Goal: Task Accomplishment & Management: Manage account settings

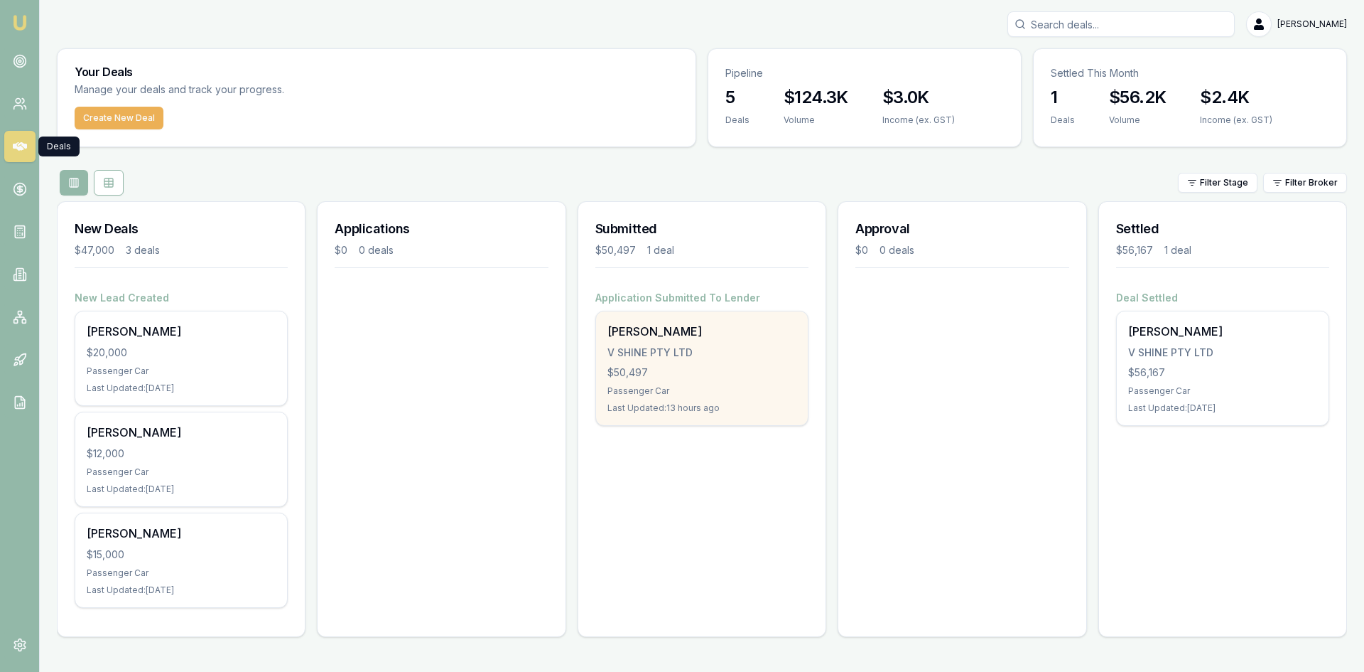
click at [679, 355] on div "V SHINE PTY LTD" at bounding box center [702, 352] width 189 height 14
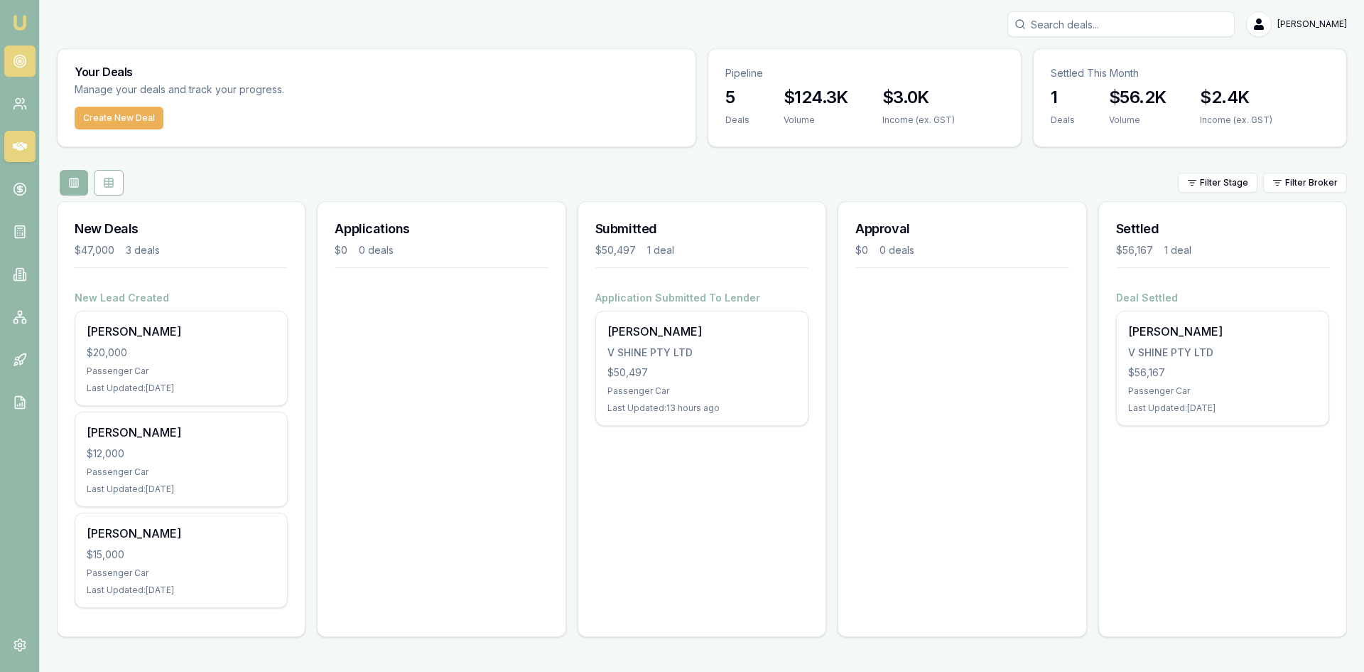
click at [26, 63] on circle at bounding box center [20, 61] width 12 height 12
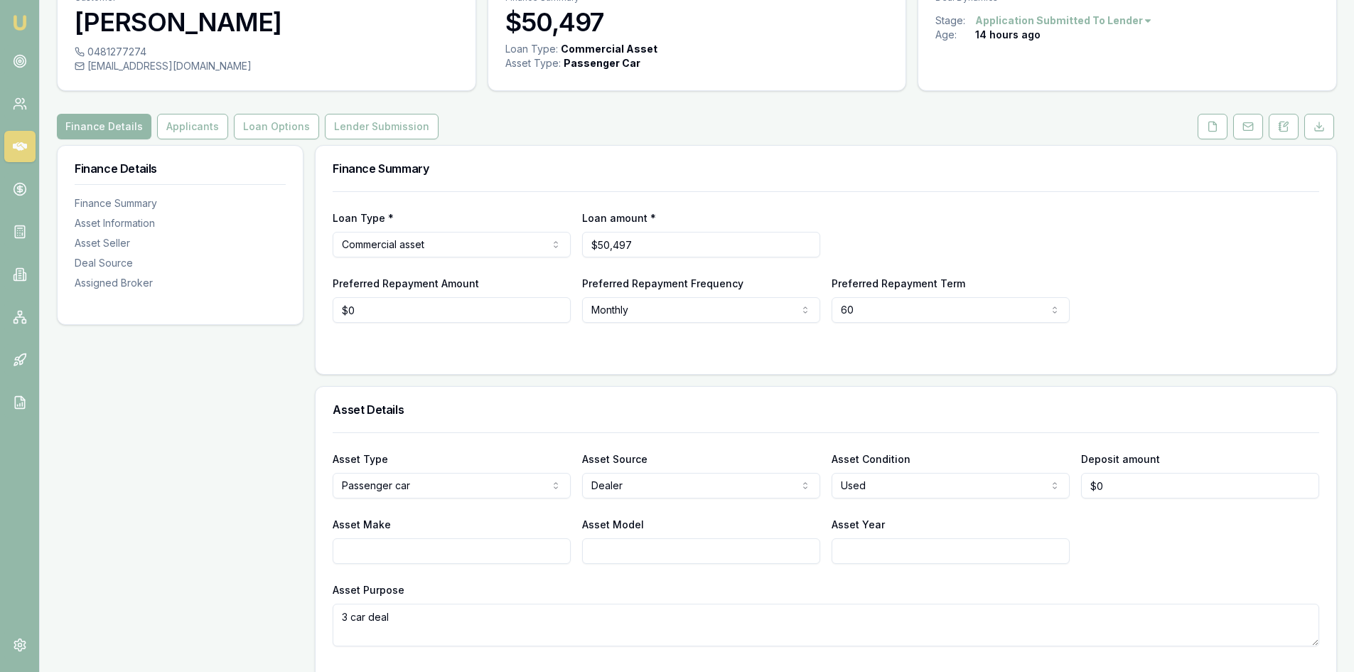
scroll to position [142, 0]
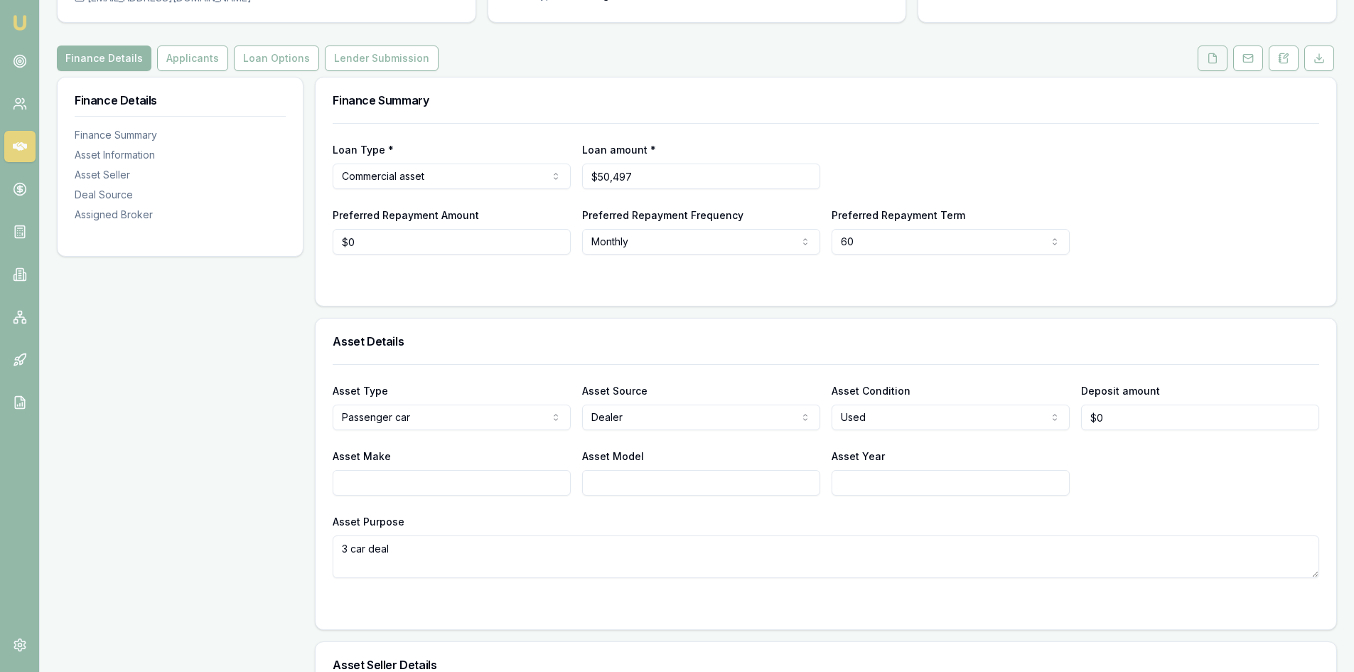
click at [1204, 60] on button at bounding box center [1212, 58] width 30 height 26
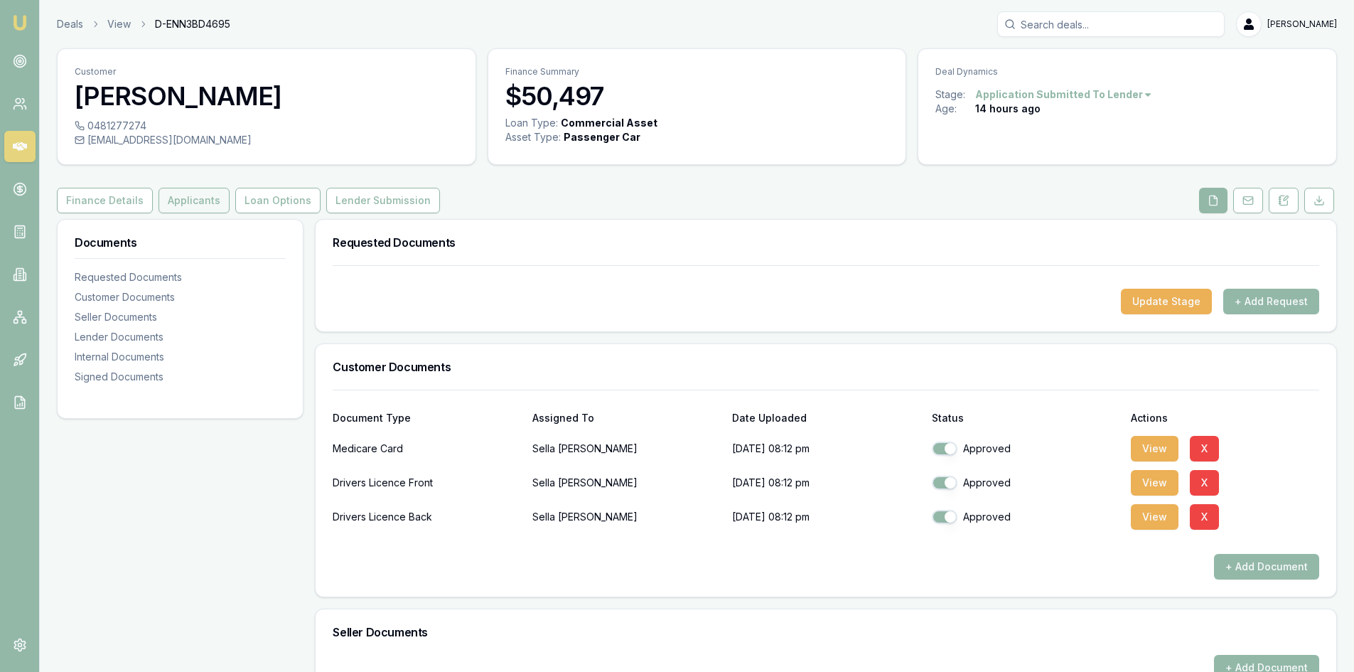
click at [204, 200] on button "Applicants" at bounding box center [193, 201] width 71 height 26
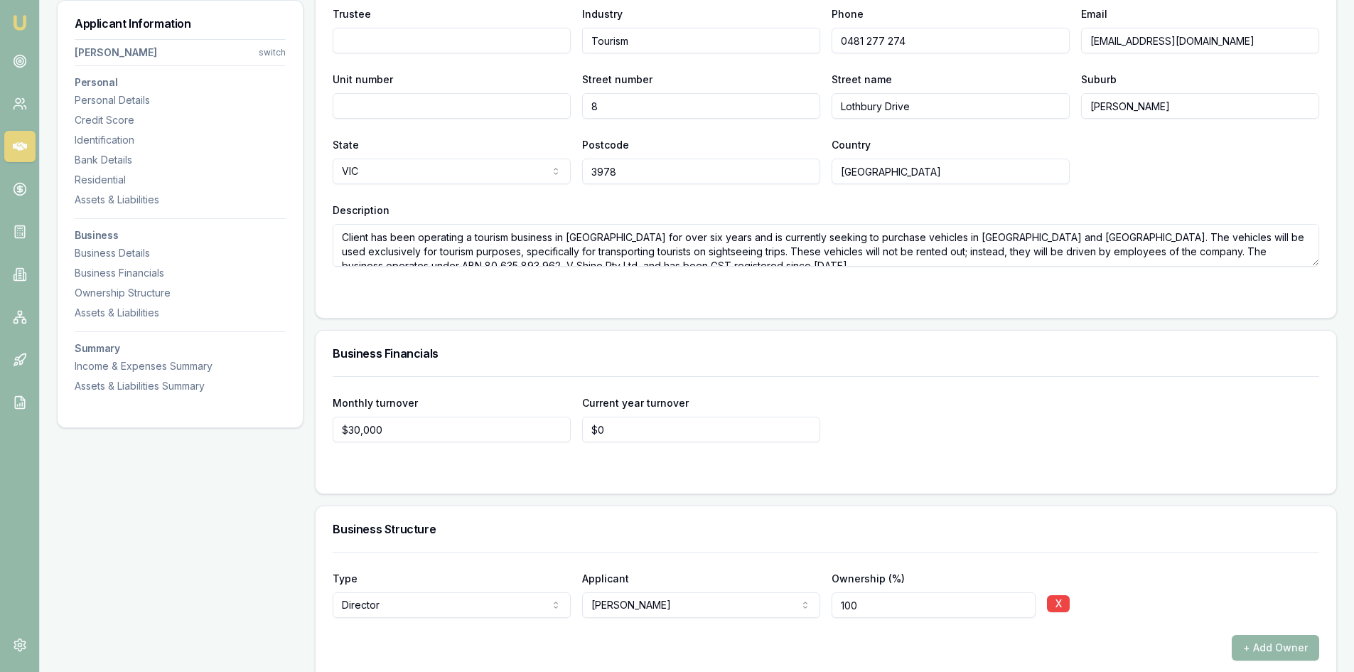
scroll to position [13, 0]
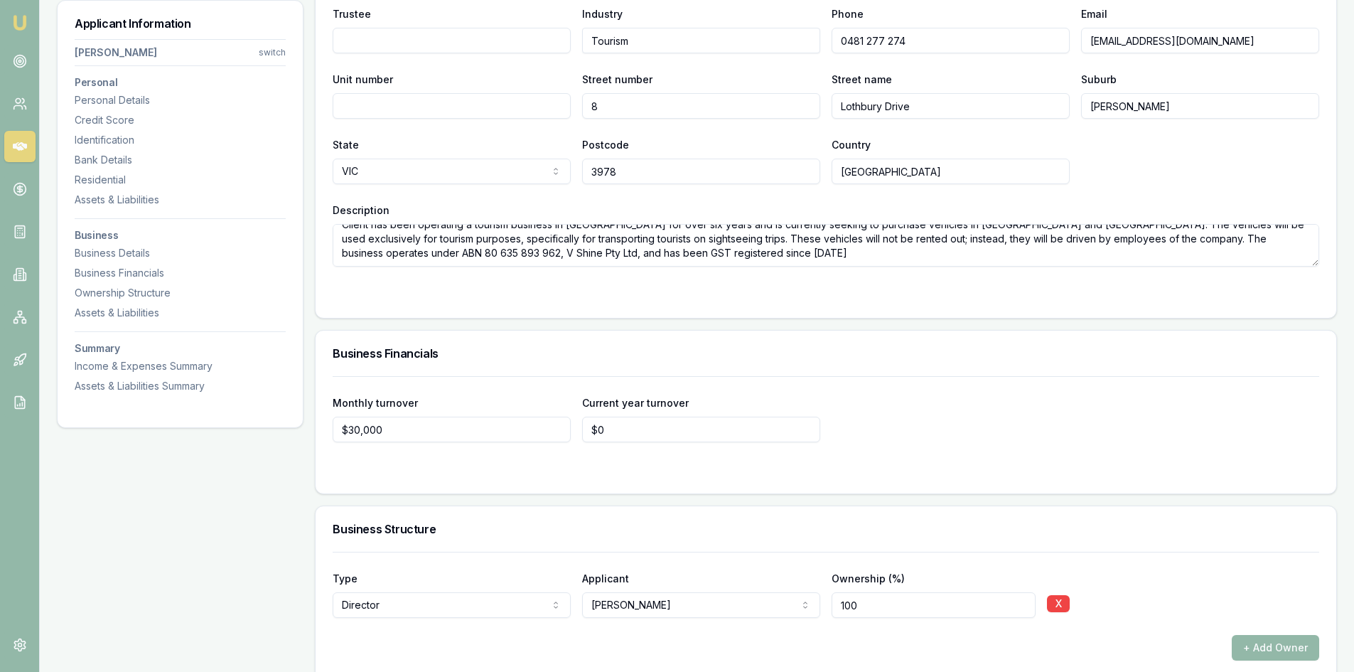
drag, startPoint x: 1092, startPoint y: 232, endPoint x: 1147, endPoint y: 239, distance: 55.9
click at [1147, 239] on textarea "Client has been operating a tourism business in [GEOGRAPHIC_DATA] for over six …" at bounding box center [826, 245] width 986 height 43
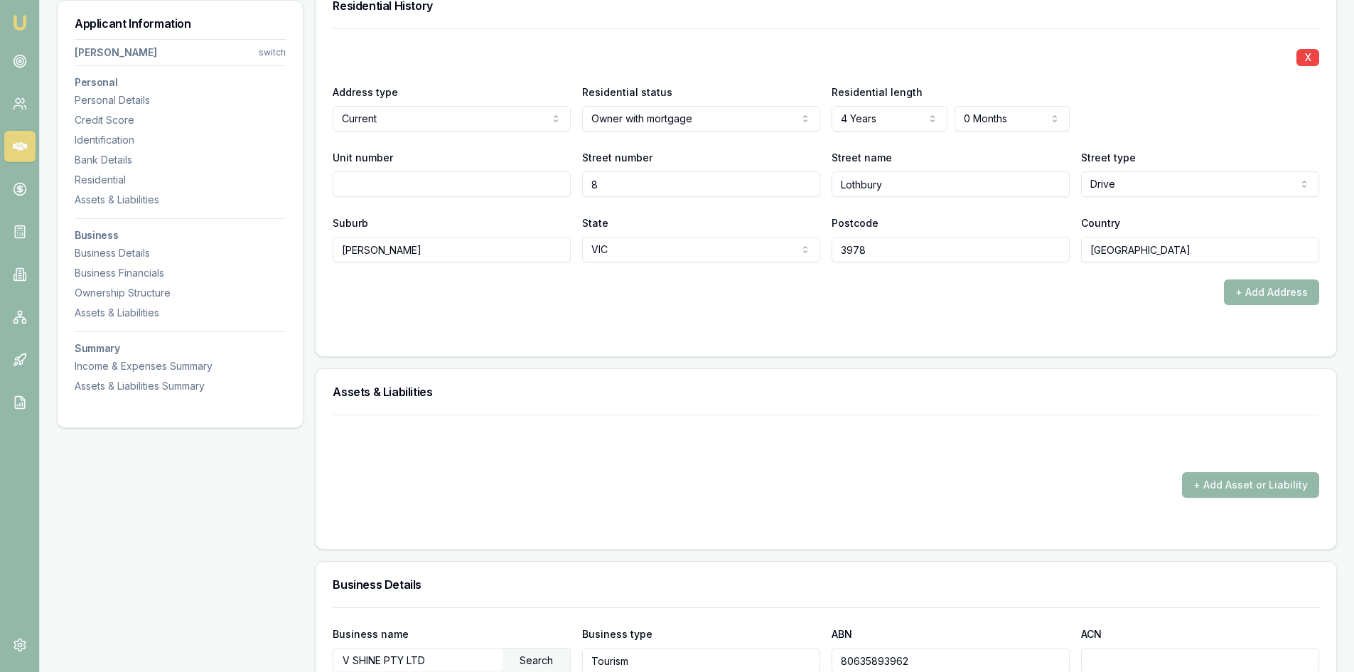
scroll to position [1137, 0]
